Goal: Task Accomplishment & Management: Manage account settings

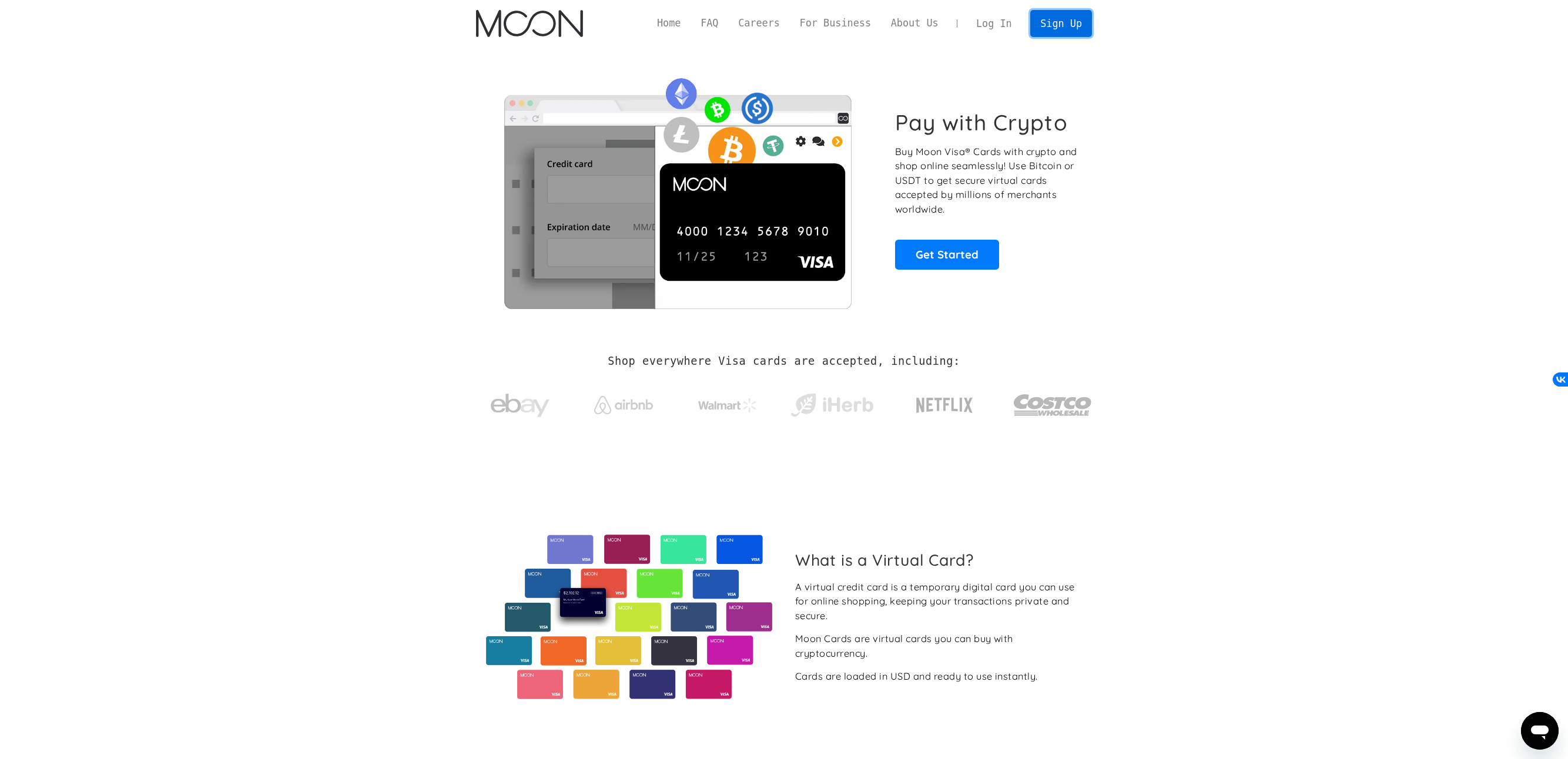
click at [1062, 26] on link "Sign Up" at bounding box center [1061, 23] width 61 height 27
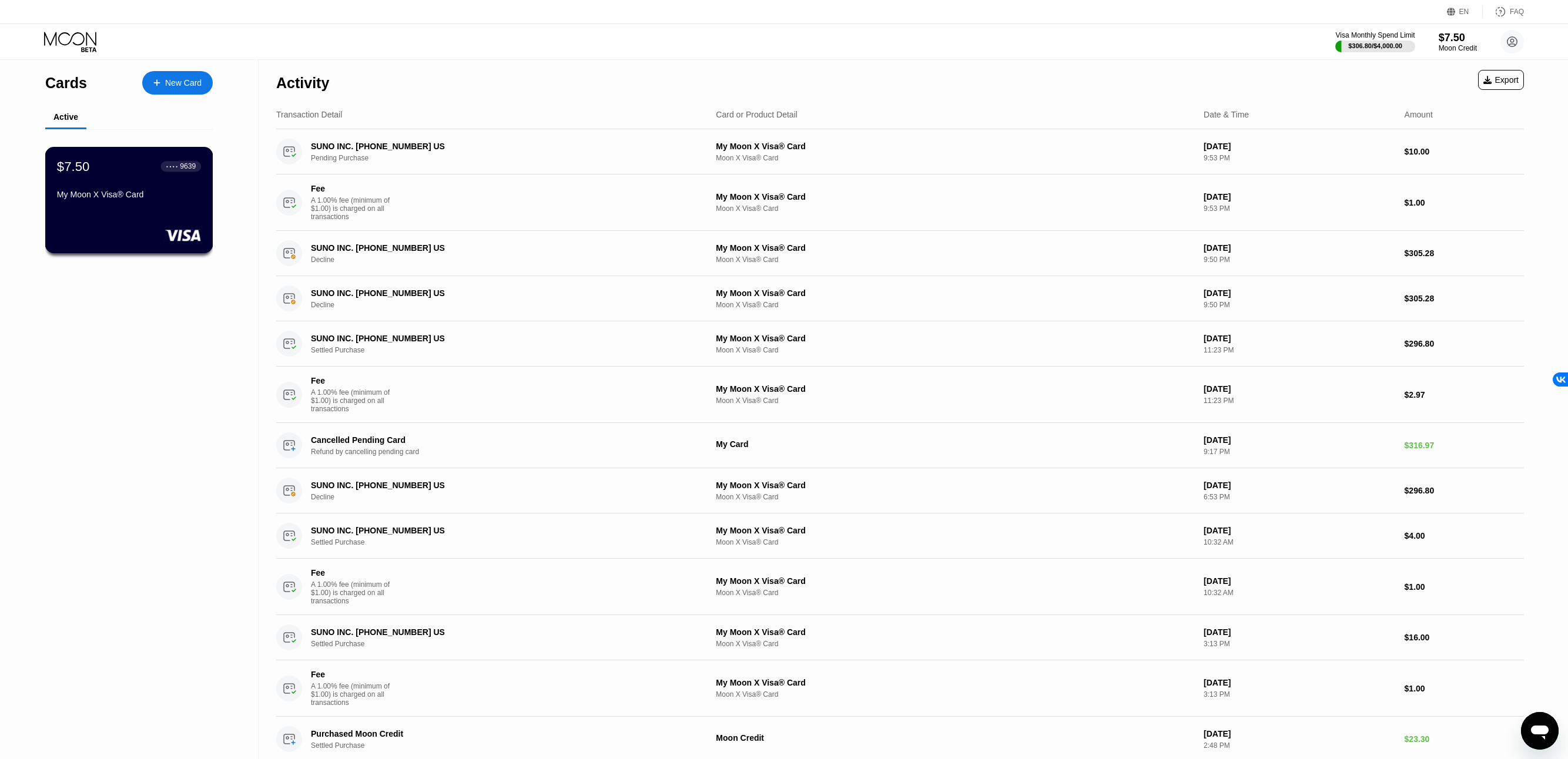
click at [154, 204] on div "My Moon X Visa® Card" at bounding box center [128, 196] width 144 height 14
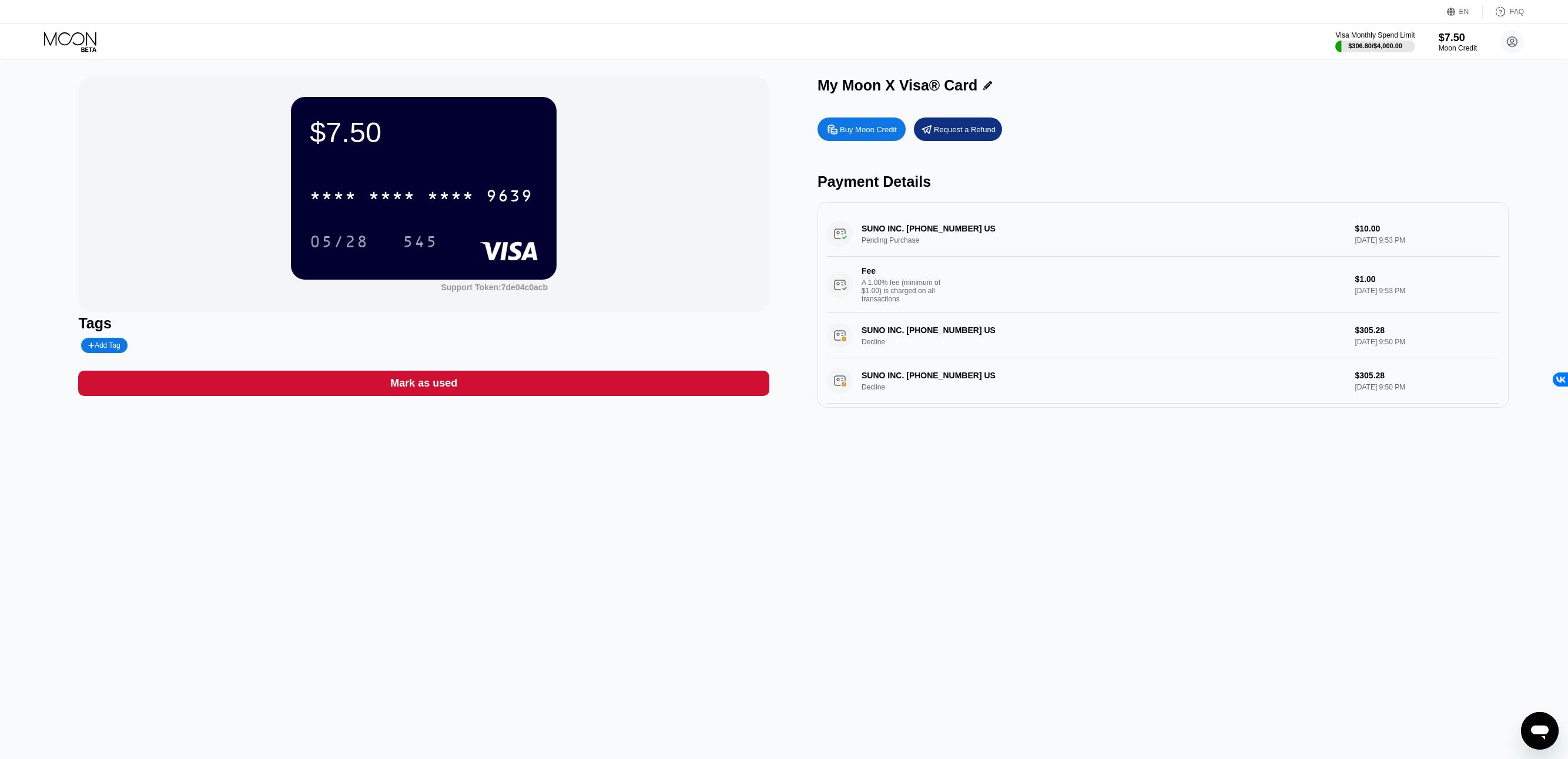
click at [904, 239] on div "SUNO INC. +16017417866 US Pending Purchase $10.00 Aug 22, 2025 9:53 PM Fee A 1.…" at bounding box center [1163, 262] width 672 height 102
click at [1372, 43] on div "$306.80 / $4,000.00" at bounding box center [1376, 46] width 55 height 7
click at [1454, 41] on div "$7.50" at bounding box center [1457, 37] width 39 height 12
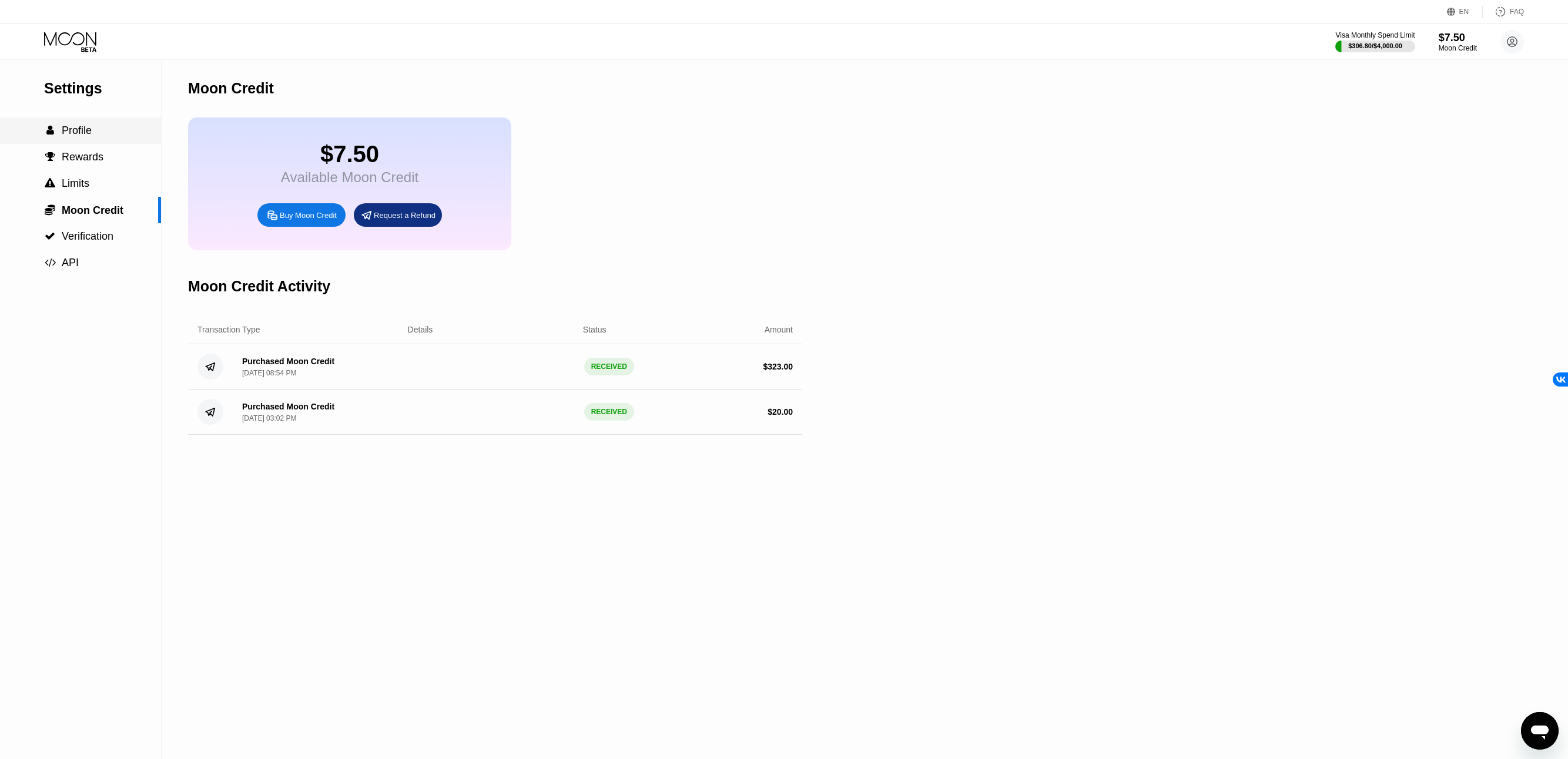
click at [95, 134] on div " Profile" at bounding box center [81, 130] width 161 height 12
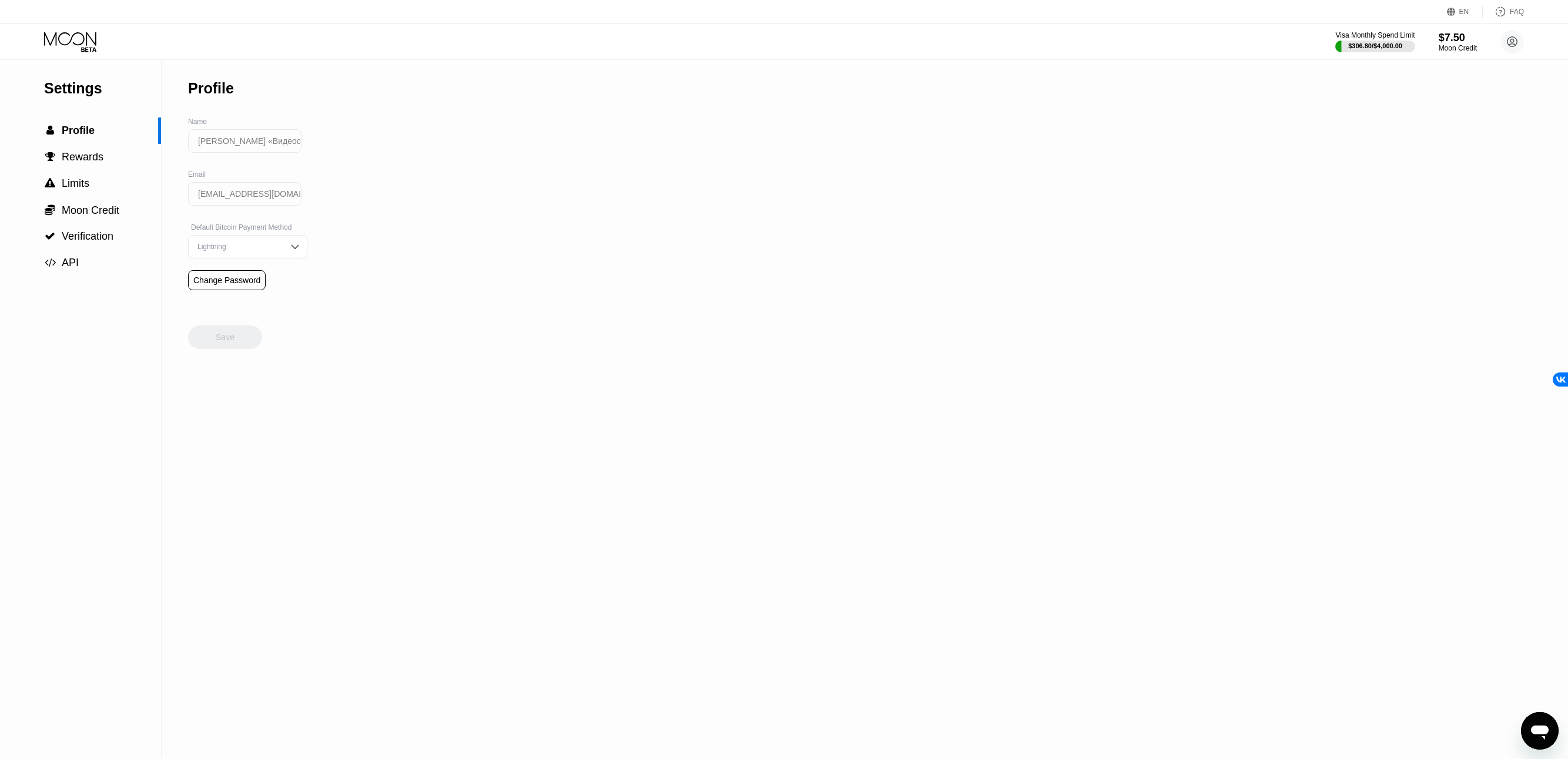
click at [82, 38] on icon at bounding box center [71, 42] width 55 height 20
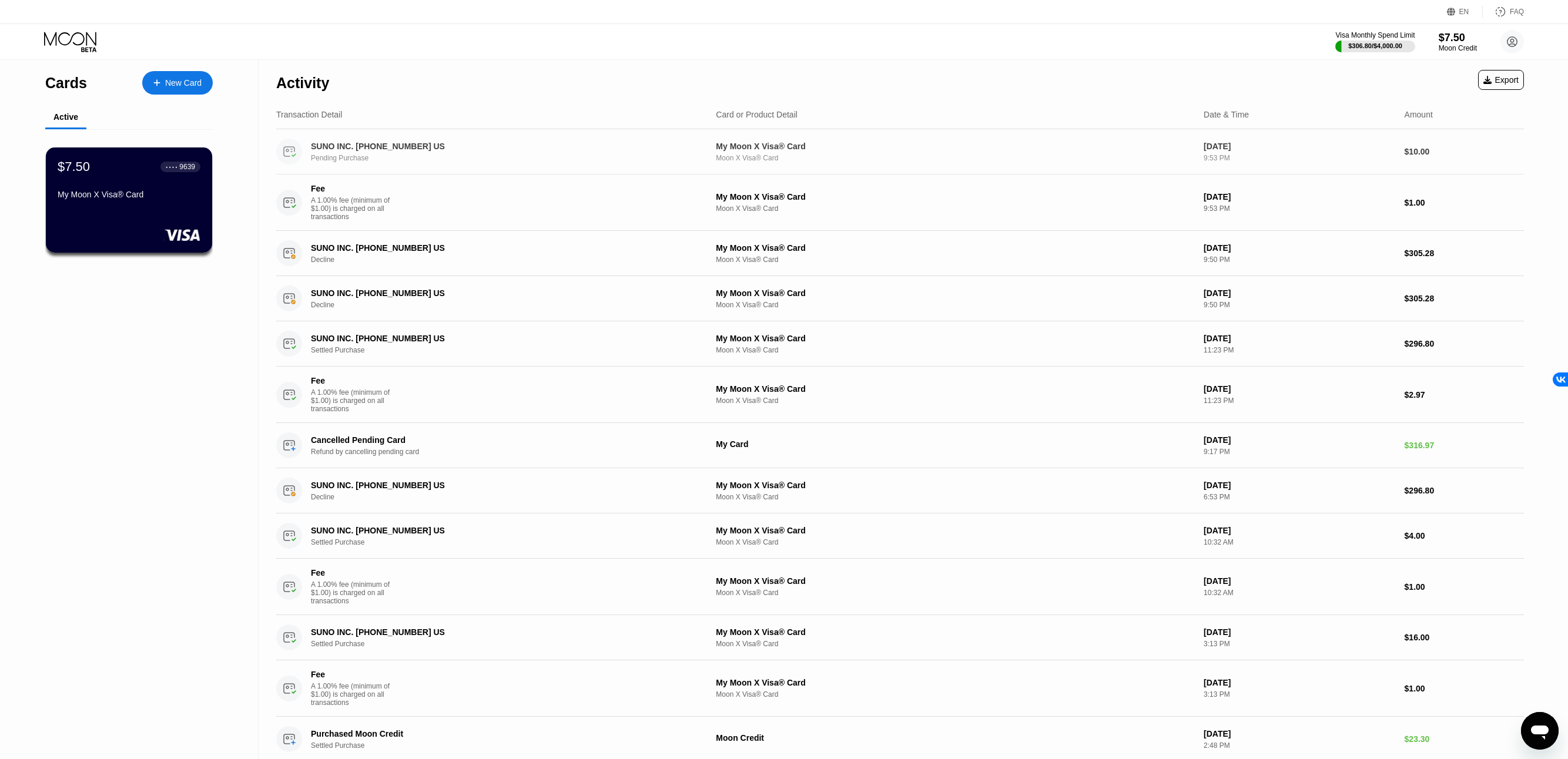
click at [521, 157] on div "Pending Purchase" at bounding box center [504, 157] width 387 height 8
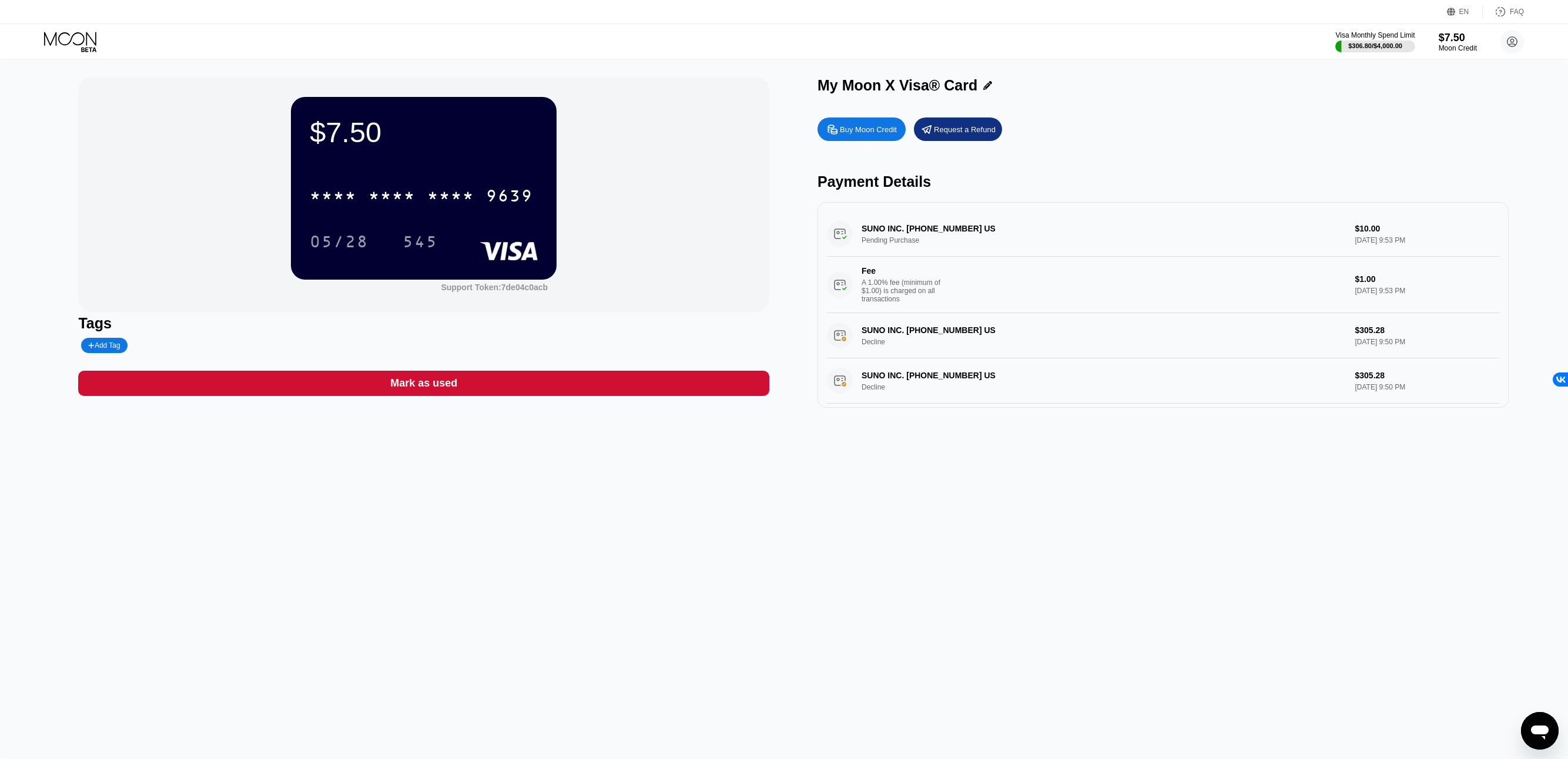
click at [1466, 7] on div "EN" at bounding box center [1465, 11] width 10 height 8
click at [1402, 63] on div "Select an item" at bounding box center [1395, 66] width 82 height 9
click at [807, 543] on div "$7.50 * * * * * * * * * * * * 9639 05/28 545 Support Token: 7de04c0acb Tags Add…" at bounding box center [784, 409] width 1568 height 699
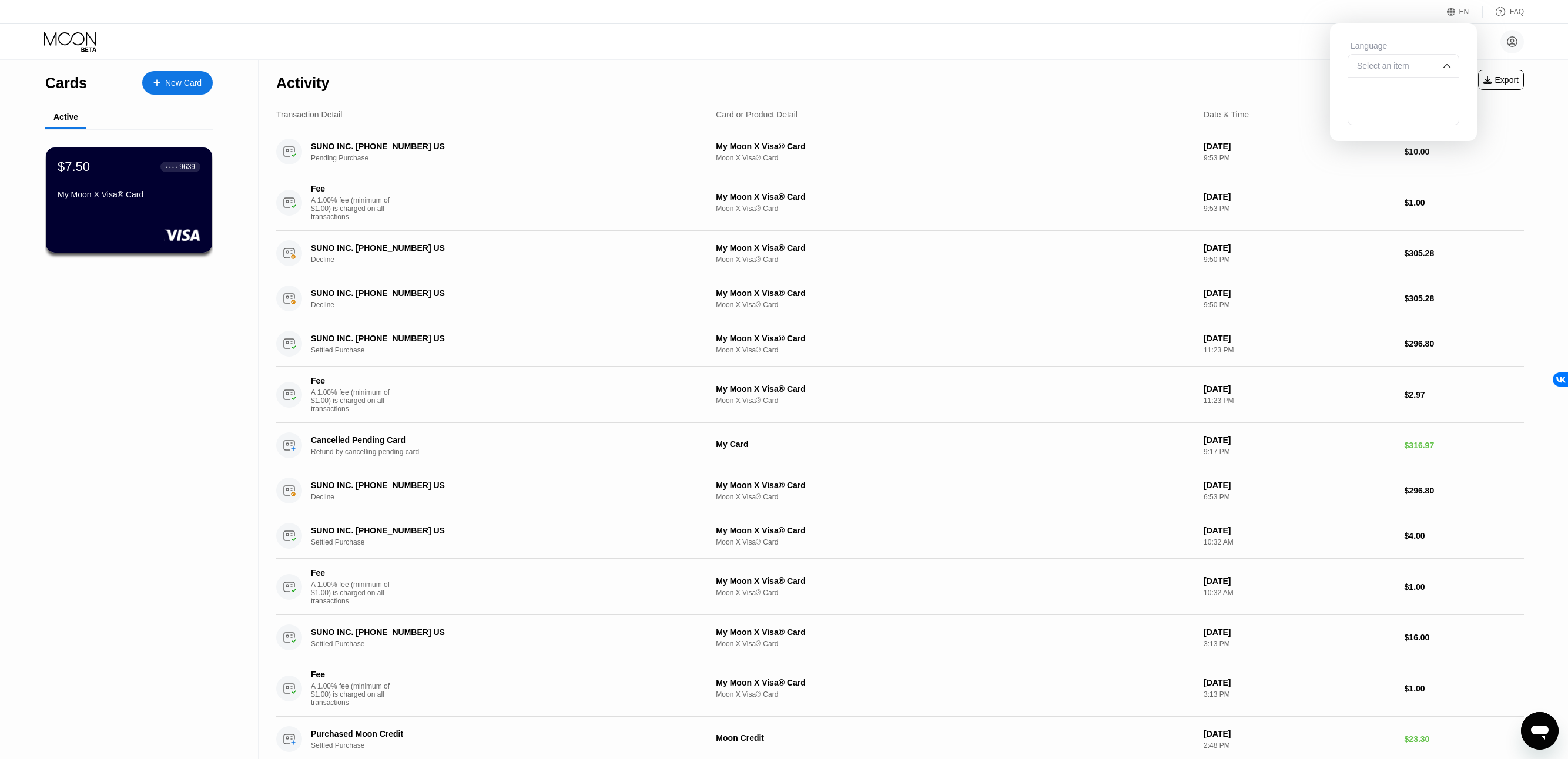
click at [63, 376] on div "Cards New Card Active $7.50 ● ● ● ● 9639 My Moon X Visa® Card" at bounding box center [129, 411] width 258 height 703
click at [93, 190] on div "$7.50 ● ● ● ● 9639 My Moon X Visa® Card" at bounding box center [128, 180] width 144 height 45
